Goal: Transaction & Acquisition: Purchase product/service

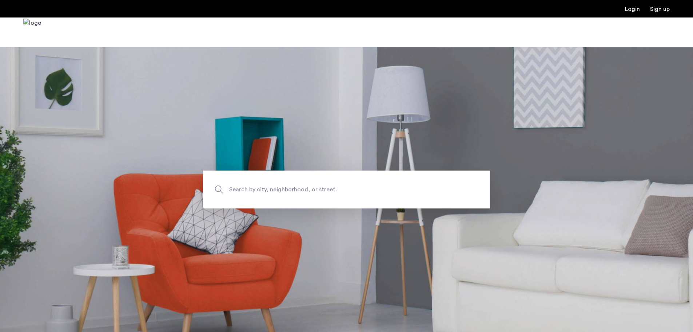
click at [269, 186] on span "Search by city, neighborhood, or street." at bounding box center [329, 189] width 201 height 10
click at [269, 186] on input "Search by city, neighborhood, or street." at bounding box center [346, 189] width 287 height 38
click at [301, 188] on input "Search by city, neighborhood, or street." at bounding box center [346, 189] width 287 height 38
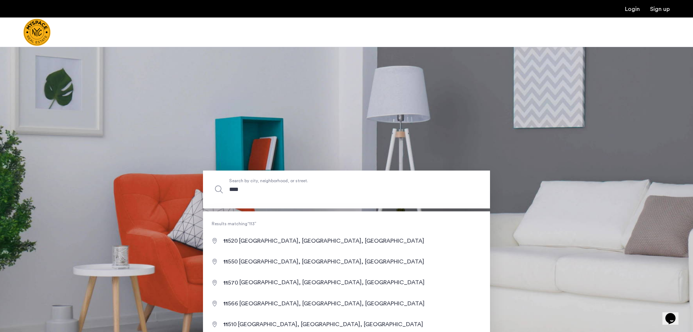
type input "*****"
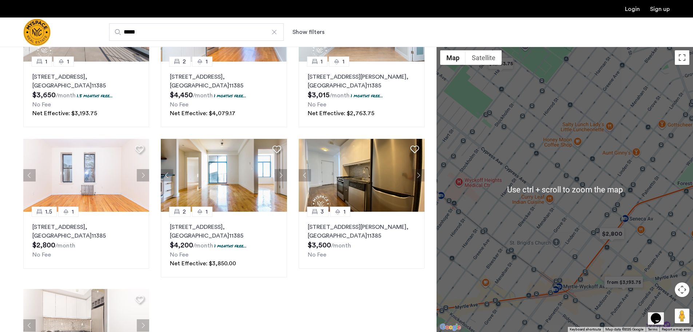
scroll to position [73, 0]
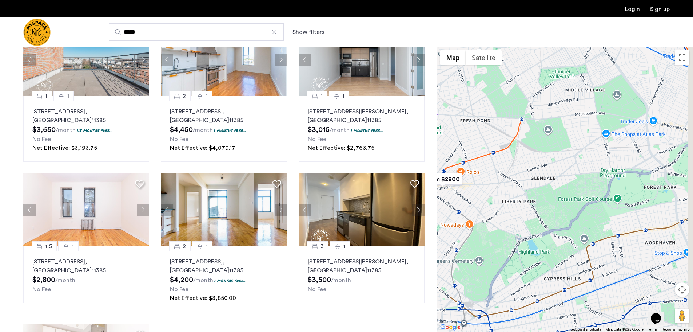
drag, startPoint x: 608, startPoint y: 174, endPoint x: 556, endPoint y: 166, distance: 53.1
click at [478, 162] on div at bounding box center [565, 189] width 257 height 285
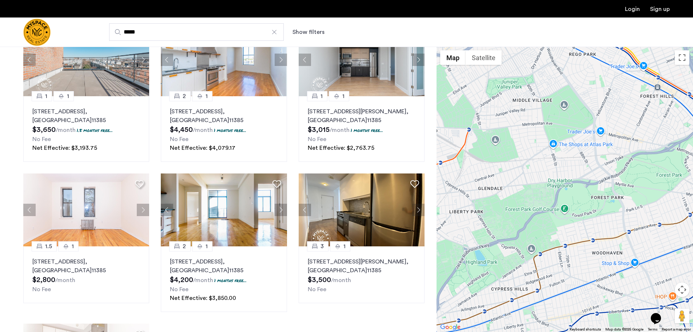
drag, startPoint x: 560, startPoint y: 171, endPoint x: 554, endPoint y: 173, distance: 5.9
click at [554, 173] on div at bounding box center [565, 189] width 257 height 285
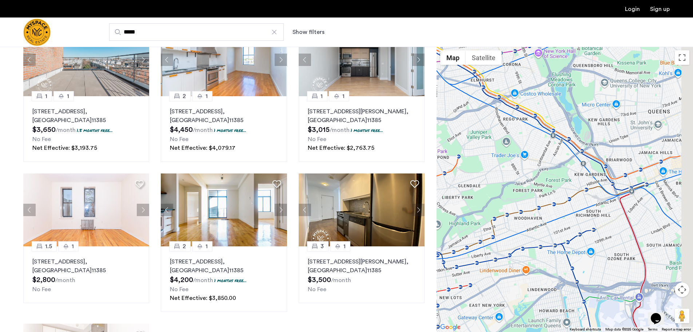
drag, startPoint x: 620, startPoint y: 173, endPoint x: 534, endPoint y: 180, distance: 86.9
click at [534, 180] on div at bounding box center [565, 189] width 257 height 285
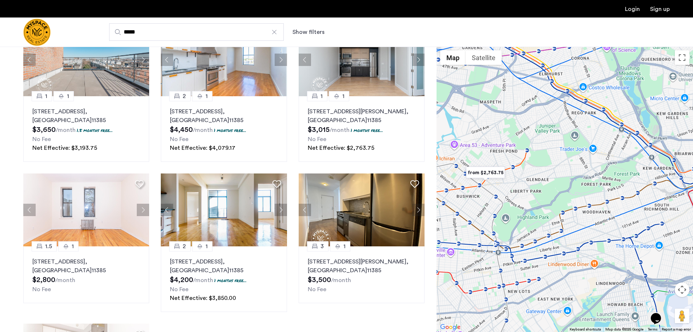
drag, startPoint x: 514, startPoint y: 182, endPoint x: 616, endPoint y: 174, distance: 102.2
click at [616, 174] on div at bounding box center [565, 189] width 257 height 285
click at [491, 173] on img "from $2,763.75" at bounding box center [485, 172] width 45 height 16
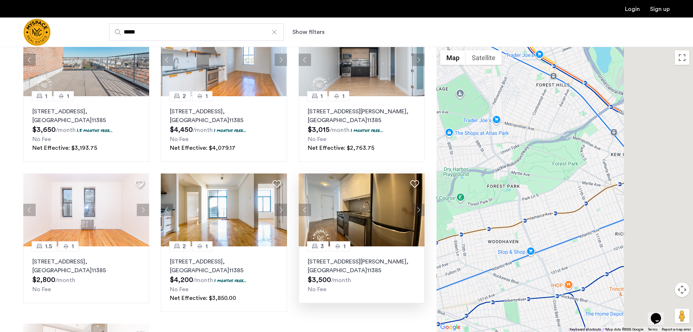
drag, startPoint x: 676, startPoint y: 257, endPoint x: 323, endPoint y: 178, distance: 361.7
click at [321, 179] on div "Explore 7 homes and apartments Sort by Recommended 1 1 [STREET_ADDRESS] $3,650 …" at bounding box center [346, 223] width 693 height 499
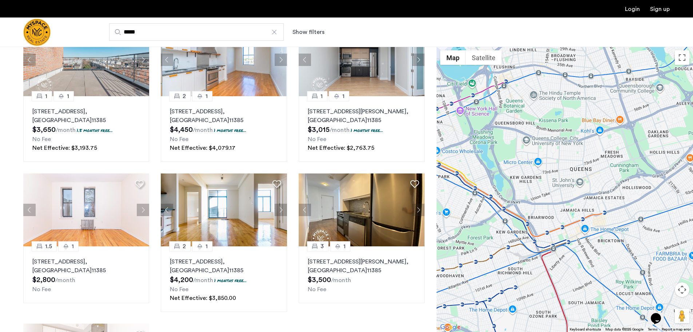
drag, startPoint x: 564, startPoint y: 160, endPoint x: 544, endPoint y: 239, distance: 82.0
click at [539, 240] on div "To navigate, press the arrow keys." at bounding box center [565, 189] width 257 height 285
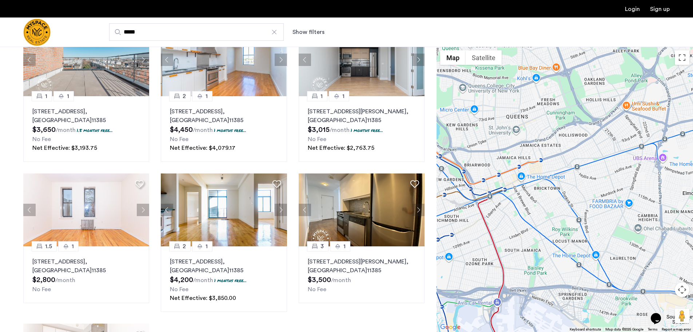
drag, startPoint x: 573, startPoint y: 230, endPoint x: 509, endPoint y: 175, distance: 84.4
click at [507, 173] on div "To navigate, press the arrow keys." at bounding box center [565, 189] width 257 height 285
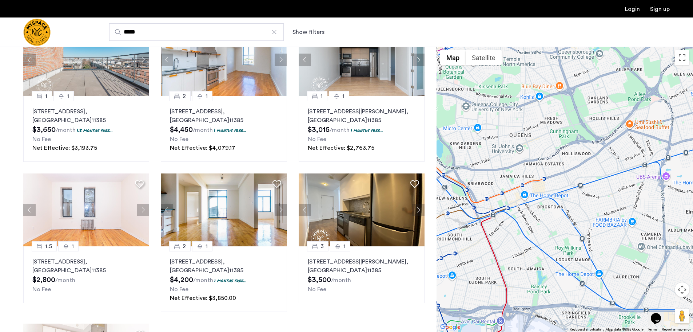
drag, startPoint x: 482, startPoint y: 156, endPoint x: 485, endPoint y: 168, distance: 11.9
click at [485, 168] on div "To navigate, press the arrow keys." at bounding box center [565, 189] width 257 height 285
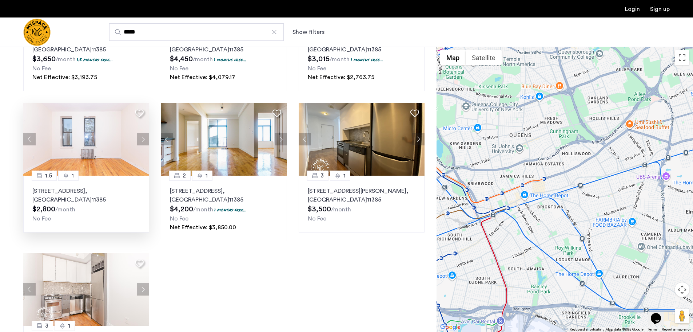
scroll to position [146, 0]
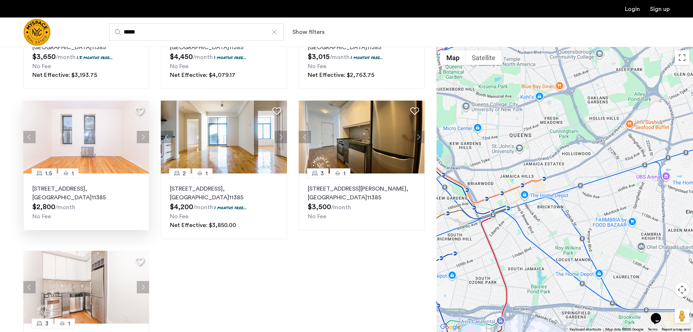
click at [141, 135] on button "Next apartment" at bounding box center [143, 137] width 12 height 12
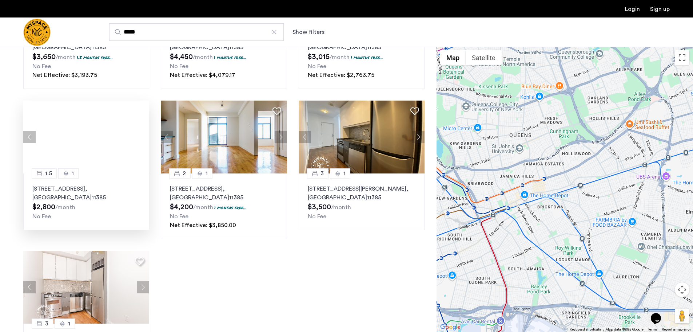
click at [141, 135] on div at bounding box center [86, 136] width 126 height 73
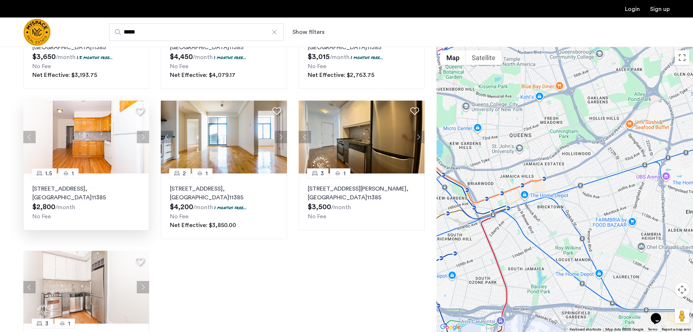
click at [141, 135] on button "Next apartment" at bounding box center [143, 137] width 12 height 12
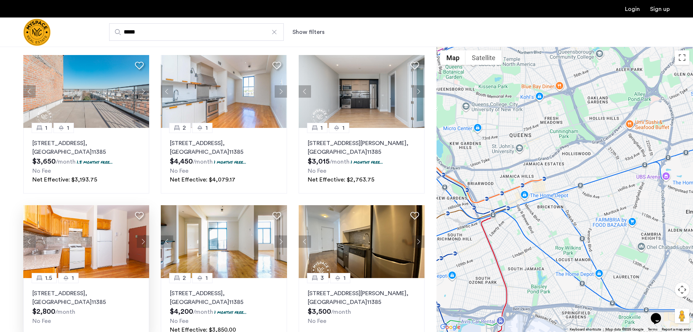
scroll to position [0, 0]
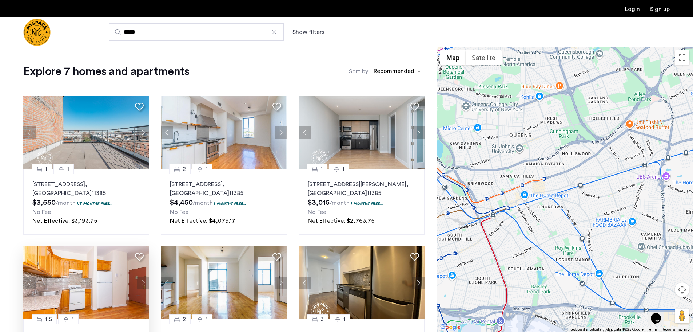
click at [275, 32] on div at bounding box center [274, 31] width 7 height 7
click at [275, 32] on input "*****" at bounding box center [196, 31] width 175 height 17
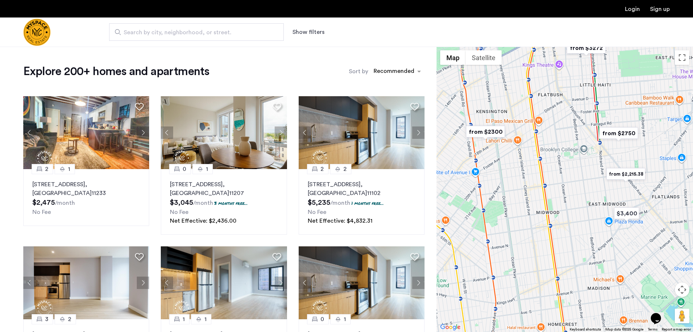
click at [493, 132] on img "from $2300" at bounding box center [485, 131] width 45 height 16
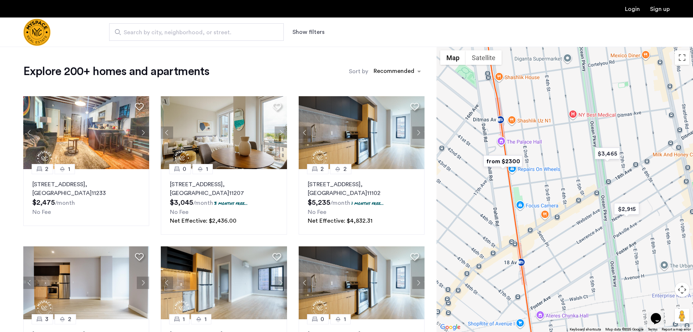
click at [502, 161] on img "from $2300" at bounding box center [503, 161] width 45 height 16
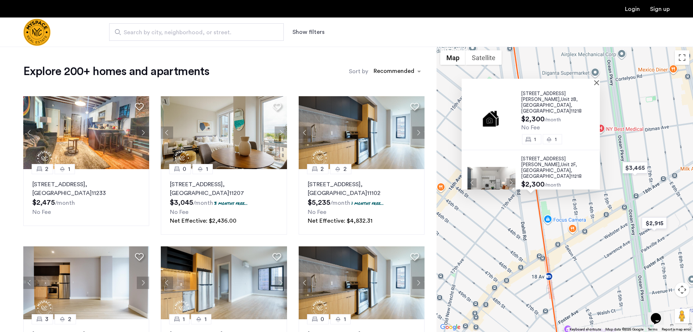
click at [603, 226] on div "[STREET_ADDRESS][PERSON_NAME] $2,300 /month No Fee 1 [GEOGRAPHIC_DATA][STREET_A…" at bounding box center [565, 189] width 257 height 285
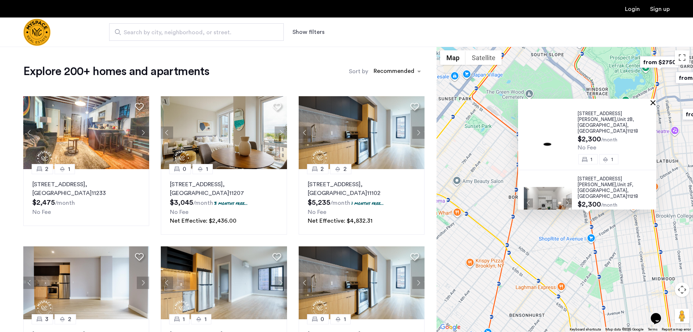
click at [657, 102] on button "Close" at bounding box center [654, 102] width 5 height 5
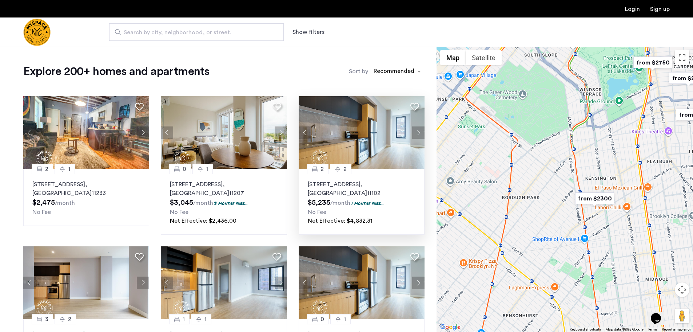
drag, startPoint x: 669, startPoint y: 120, endPoint x: 381, endPoint y: 142, distance: 289.0
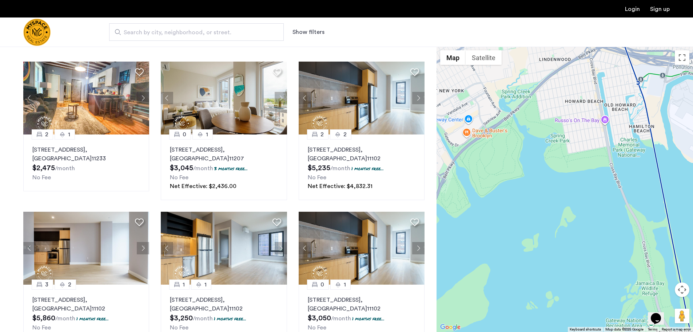
scroll to position [73, 0]
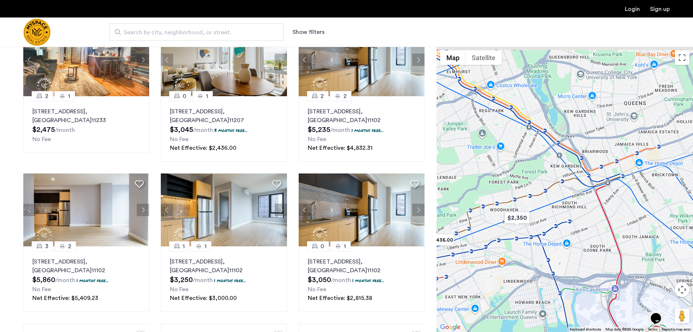
drag, startPoint x: 602, startPoint y: 138, endPoint x: 558, endPoint y: 321, distance: 188.3
click at [558, 321] on div at bounding box center [565, 189] width 257 height 285
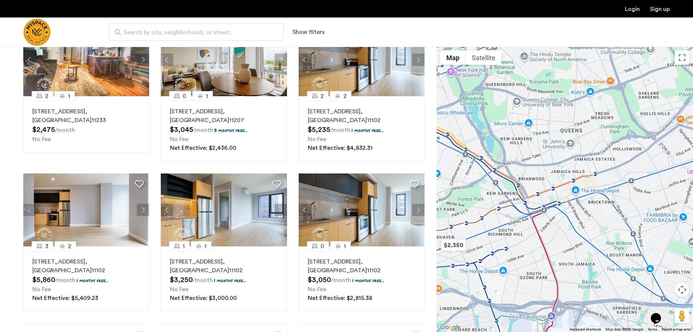
drag, startPoint x: 626, startPoint y: 236, endPoint x: 541, endPoint y: 236, distance: 84.8
click at [548, 238] on div at bounding box center [565, 189] width 257 height 285
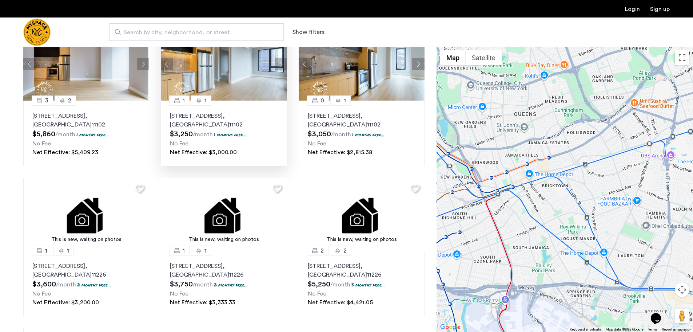
scroll to position [473, 0]
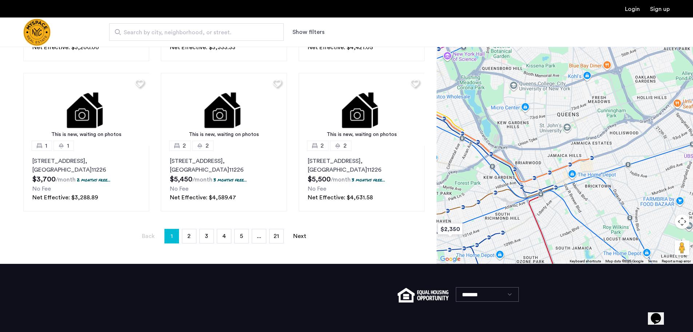
drag, startPoint x: 546, startPoint y: 178, endPoint x: 562, endPoint y: 199, distance: 26.1
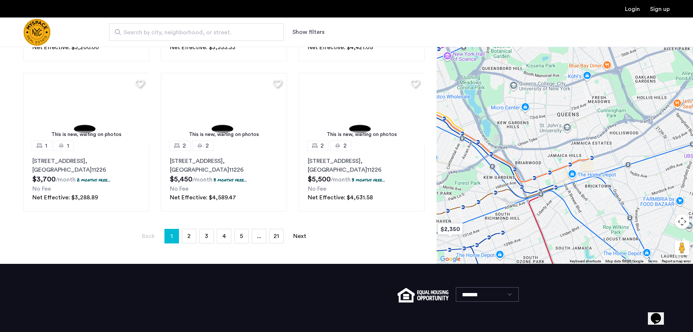
click at [562, 199] on div at bounding box center [565, 121] width 257 height 285
click at [198, 31] on span "Search by city, neighborhood, or street." at bounding box center [194, 32] width 140 height 9
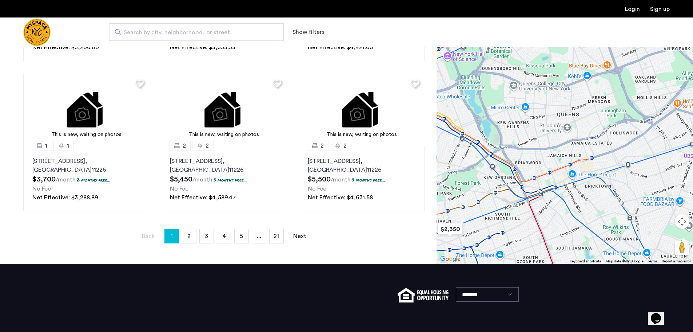
click at [198, 31] on input "Search by city, neighborhood, or street." at bounding box center [196, 31] width 175 height 17
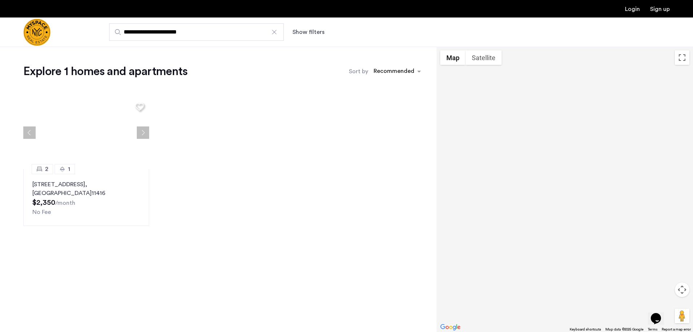
type input "**********"
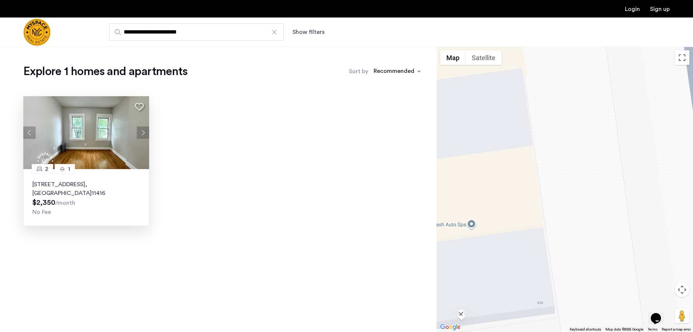
click at [104, 139] on img at bounding box center [86, 132] width 126 height 73
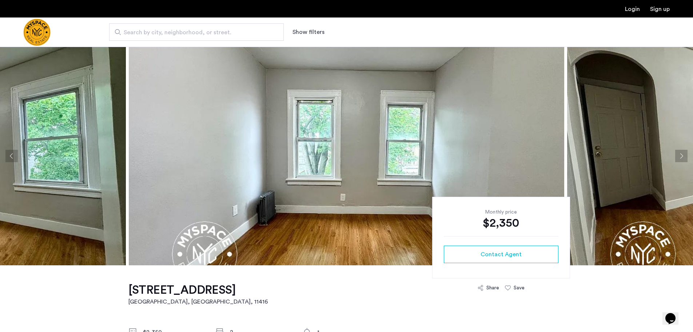
click at [679, 155] on button "Next apartment" at bounding box center [681, 156] width 12 height 12
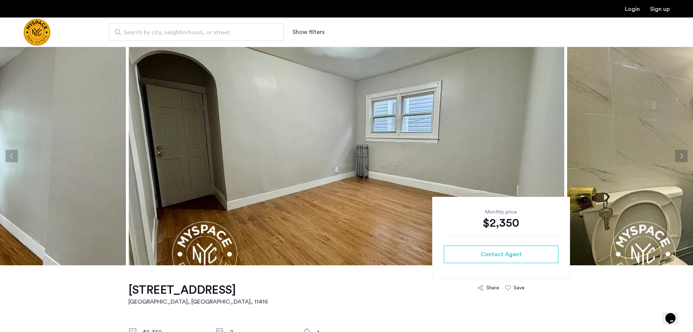
click at [679, 155] on button "Next apartment" at bounding box center [681, 156] width 12 height 12
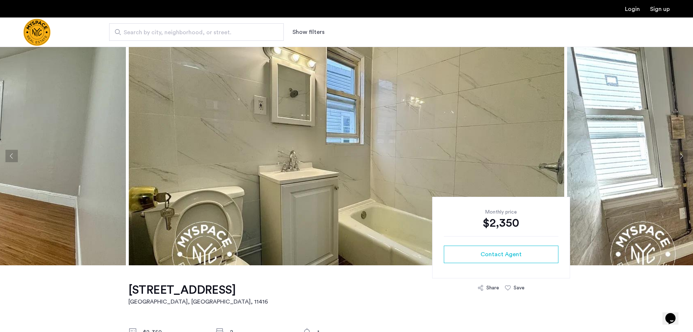
click at [679, 155] on button "Next apartment" at bounding box center [681, 156] width 12 height 12
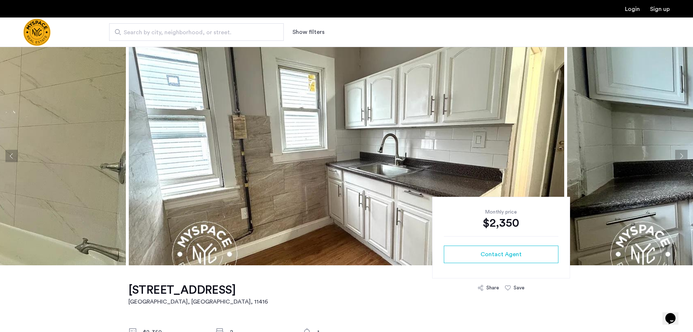
click at [679, 155] on button "Next apartment" at bounding box center [681, 156] width 12 height 12
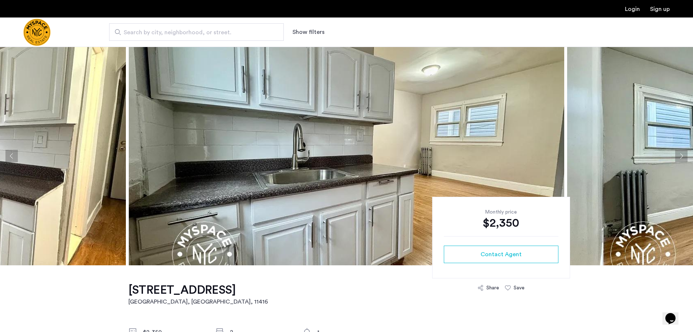
click at [679, 155] on button "Next apartment" at bounding box center [681, 156] width 12 height 12
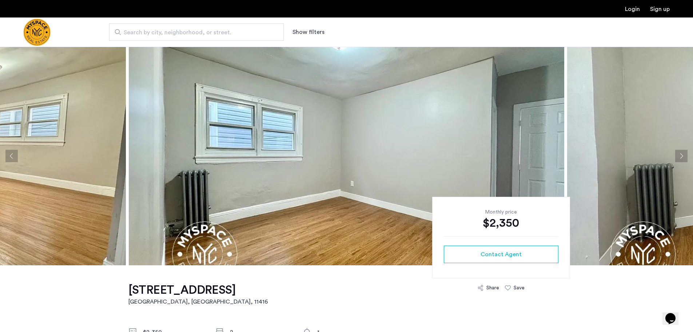
click at [679, 155] on button "Next apartment" at bounding box center [681, 156] width 12 height 12
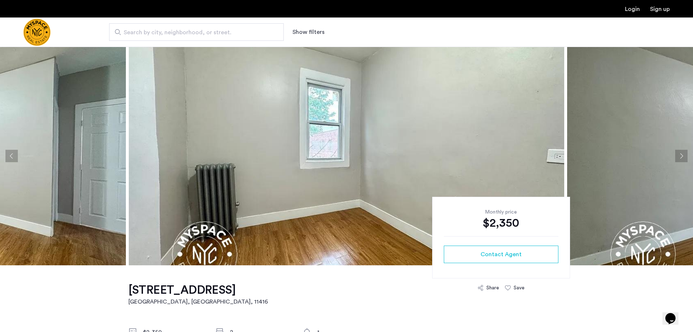
click at [679, 155] on button "Next apartment" at bounding box center [681, 156] width 12 height 12
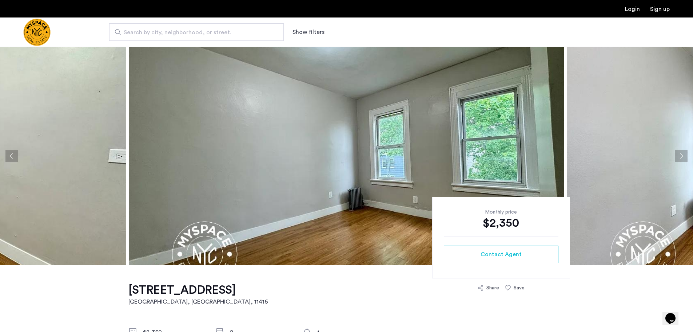
click at [679, 155] on button "Next apartment" at bounding box center [681, 156] width 12 height 12
